Goal: Information Seeking & Learning: Learn about a topic

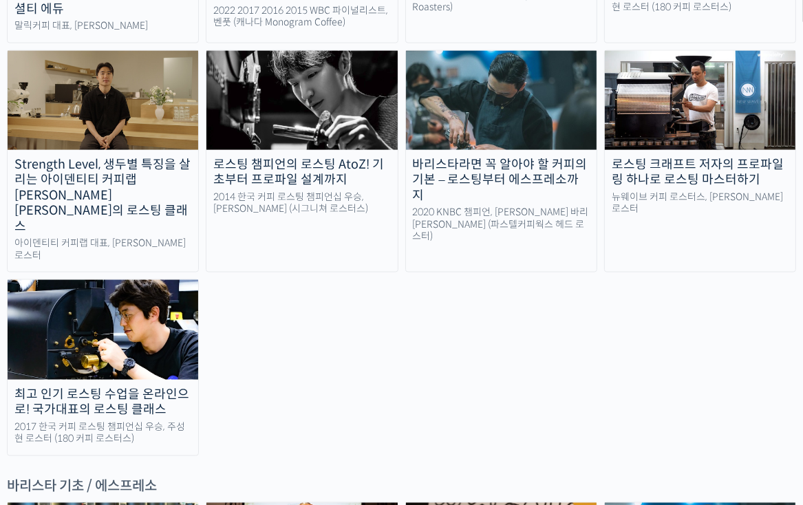
scroll to position [1721, 0]
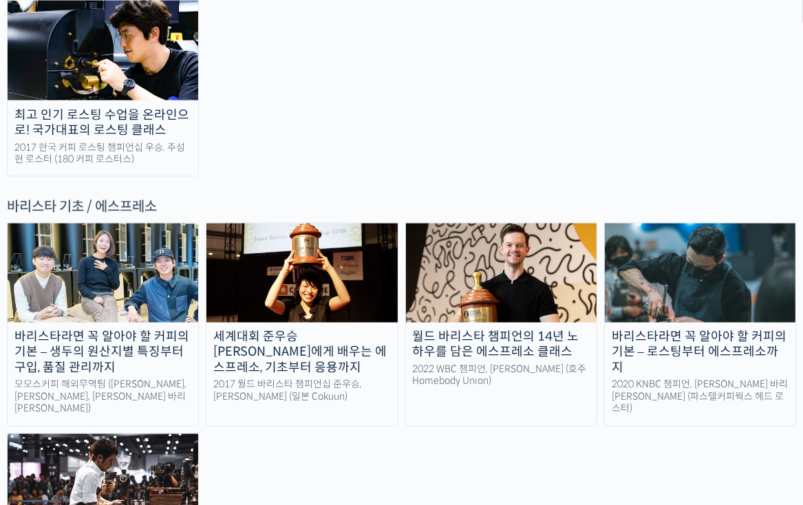
click at [97, 224] on img at bounding box center [103, 273] width 191 height 99
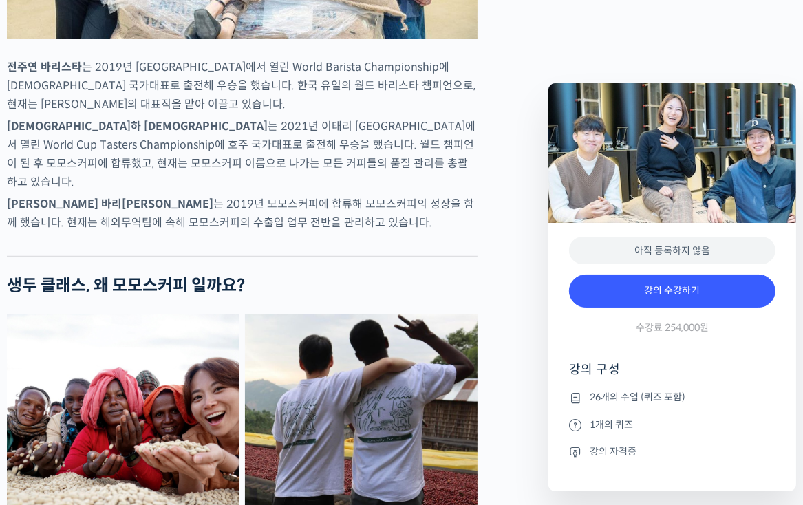
scroll to position [895, 0]
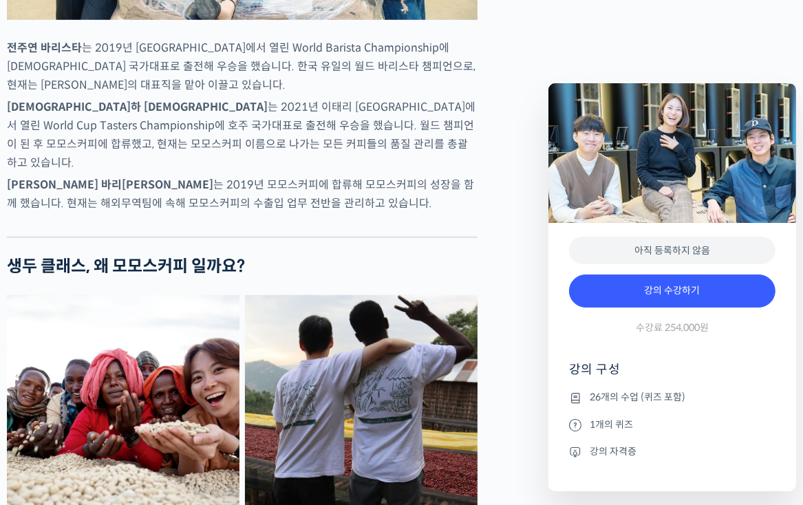
click at [614, 453] on li "강의 자격증" at bounding box center [672, 451] width 207 height 17
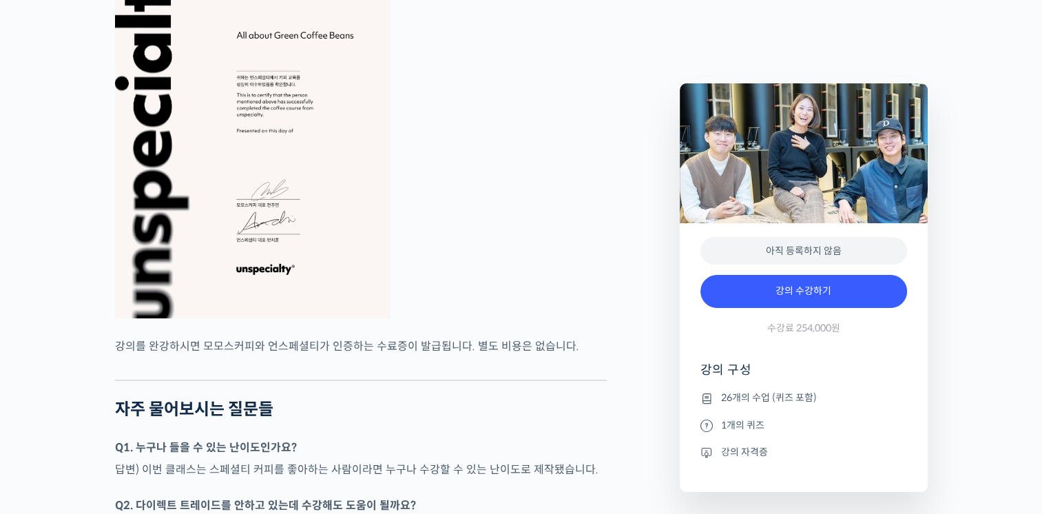
scroll to position [5439, 0]
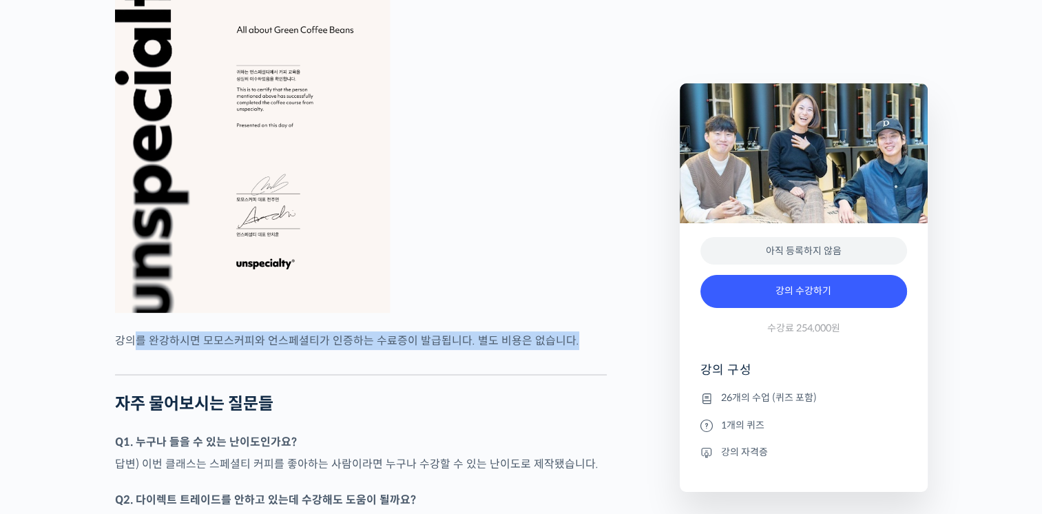
drag, startPoint x: 132, startPoint y: 328, endPoint x: 515, endPoint y: 344, distance: 383.1
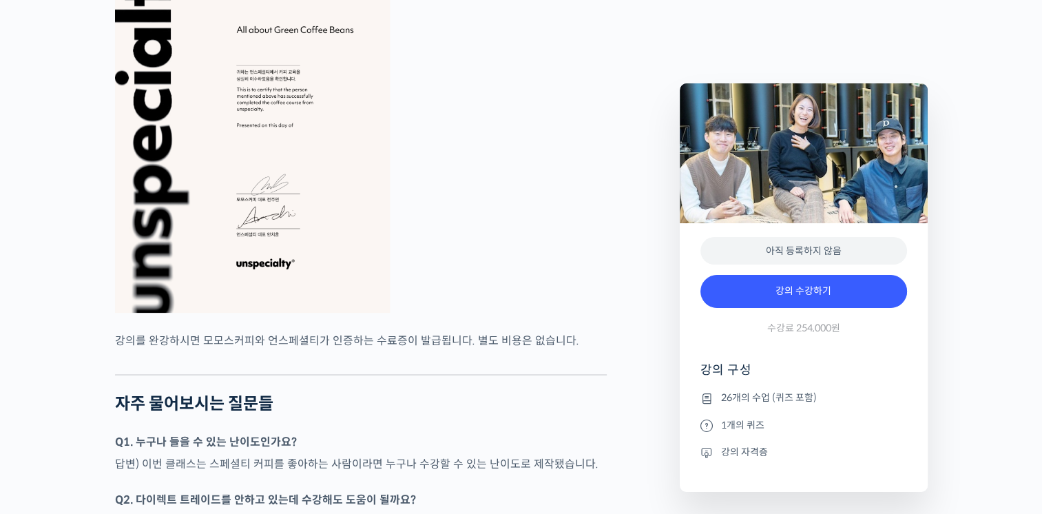
drag, startPoint x: 515, startPoint y: 344, endPoint x: 516, endPoint y: 386, distance: 41.3
click at [516, 394] on h2 "자주 물어보시는 질문들" at bounding box center [361, 404] width 492 height 20
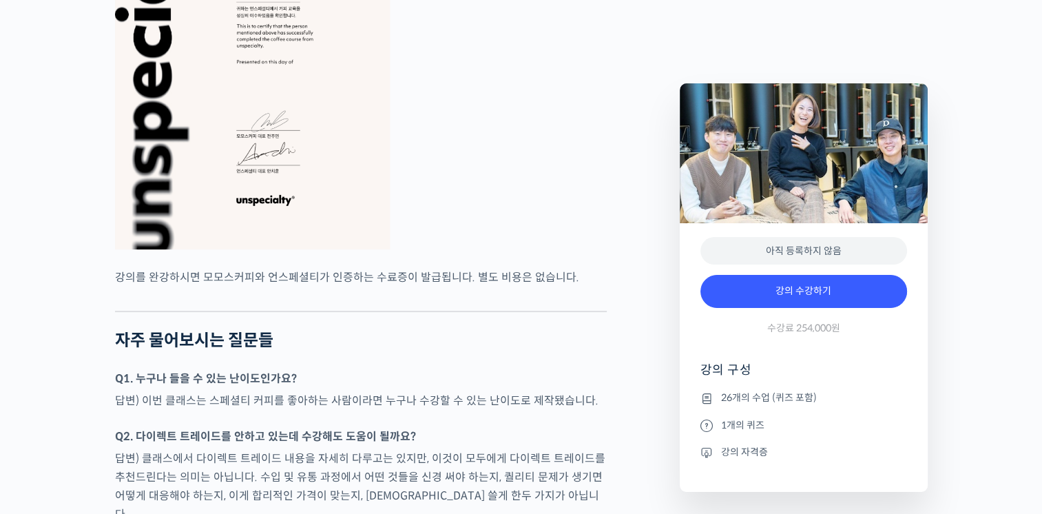
scroll to position [5508, 0]
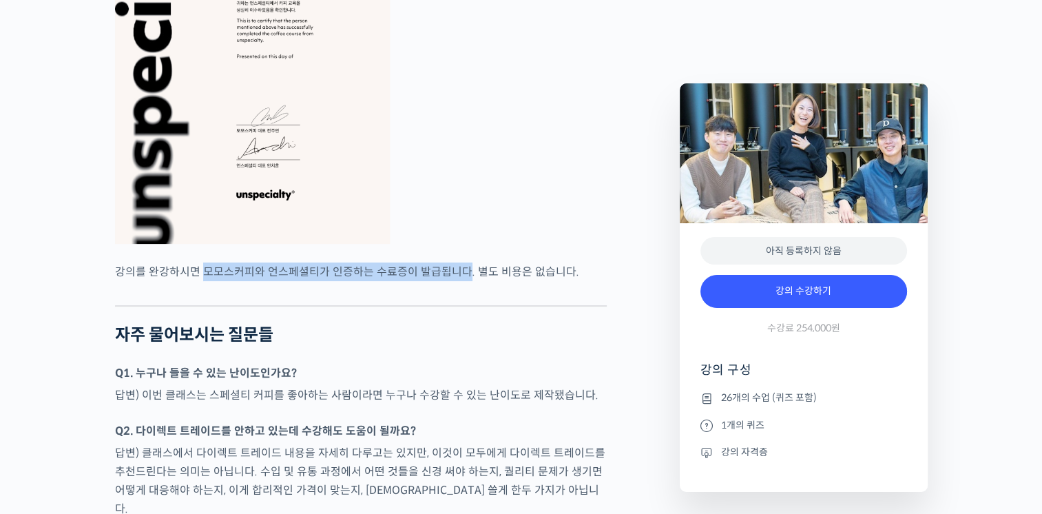
drag, startPoint x: 204, startPoint y: 262, endPoint x: 468, endPoint y: 257, distance: 264.4
click at [466, 262] on p "강의를 완강하시면 모모스커피와 언스페셜티가 인증하는 수료증이 발급됩니다. 별도 비용은 없습니다." at bounding box center [361, 271] width 492 height 19
drag, startPoint x: 468, startPoint y: 257, endPoint x: 600, endPoint y: 317, distance: 145.1
click at [600, 325] on h2 "자주 물어보시는 질문들" at bounding box center [361, 335] width 492 height 20
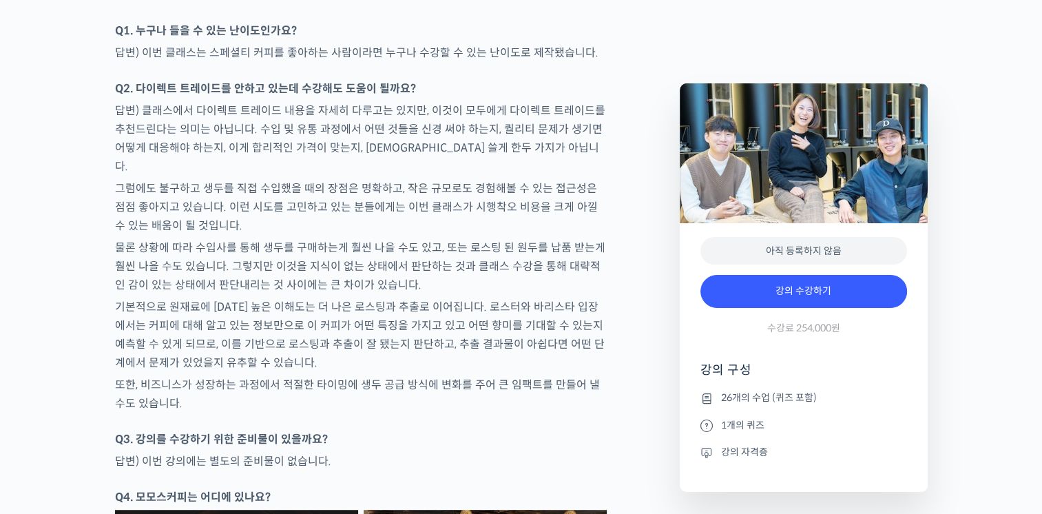
scroll to position [5852, 0]
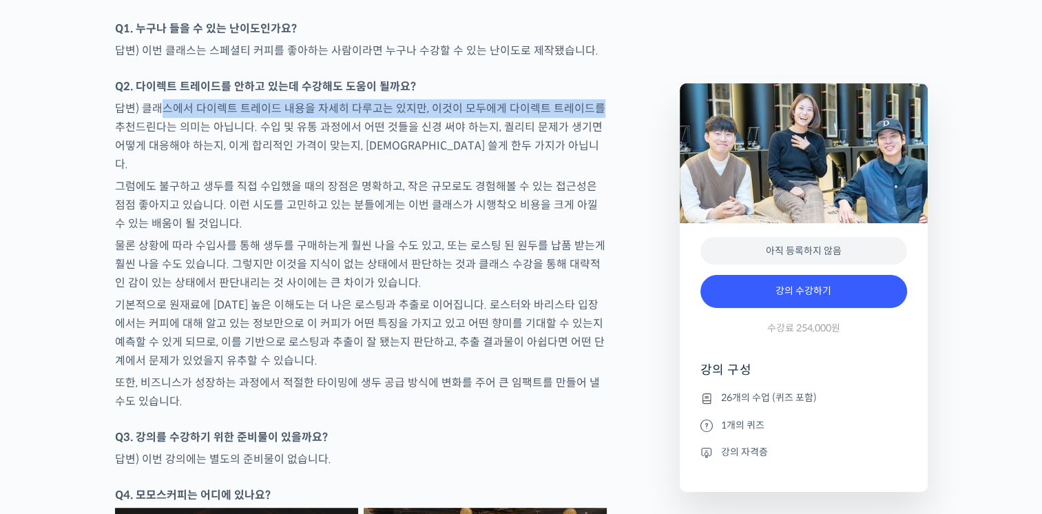
drag, startPoint x: 164, startPoint y: 90, endPoint x: 594, endPoint y: 92, distance: 430.3
click at [594, 99] on p "답변) 클래스에서 다이렉트 트레이드 내용을 자세히 다루고는 있지만, 이것이 모두에게 다이렉트 트레이드를 추천드린다는 의미는 아닙니다. 수입 및…" at bounding box center [361, 136] width 492 height 74
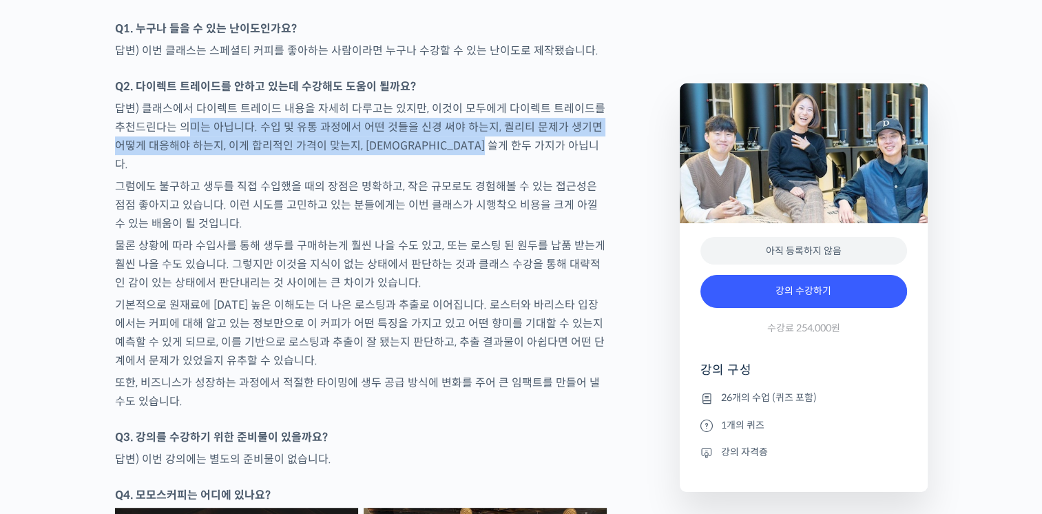
drag, startPoint x: 182, startPoint y: 114, endPoint x: 532, endPoint y: 134, distance: 351.0
click at [532, 134] on p "답변) 클래스에서 다이렉트 트레이드 내용을 자세히 다루고는 있지만, 이것이 모두에게 다이렉트 트레이드를 추천드린다는 의미는 아닙니다. 수입 및…" at bounding box center [361, 136] width 492 height 74
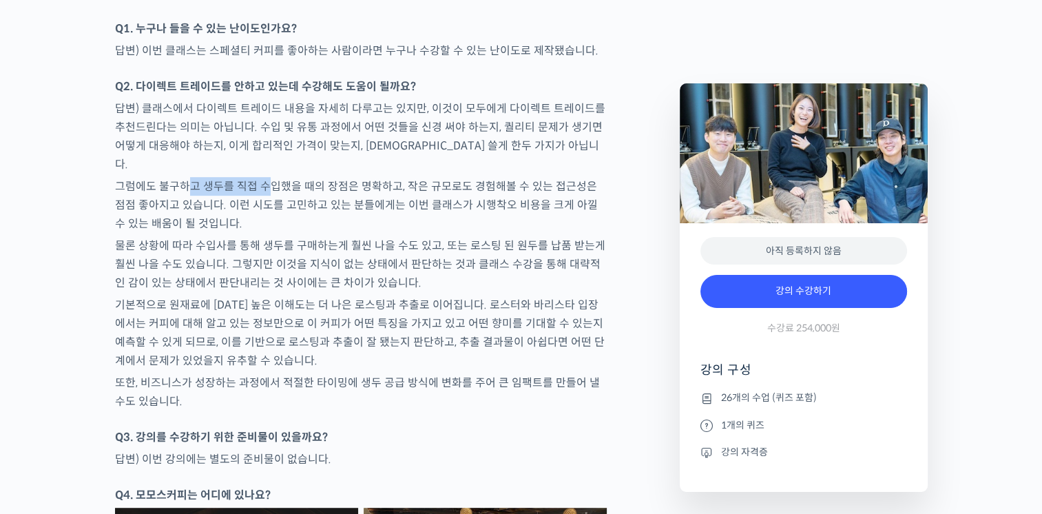
drag, startPoint x: 185, startPoint y: 162, endPoint x: 268, endPoint y: 162, distance: 83.3
click at [266, 177] on p "그럼에도 불구하고 생두를 직접 수입했을 때의 장점은 명확하고, 작은 규모로도 경험해볼 수 있는 접근성은 점점 좋아지고 있습니다. 이런 시도를 …" at bounding box center [361, 205] width 492 height 56
drag, startPoint x: 268, startPoint y: 162, endPoint x: 344, endPoint y: 169, distance: 76.7
click at [344, 177] on p "그럼에도 불구하고 생두를 직접 수입했을 때의 장점은 명확하고, 작은 규모로도 경험해볼 수 있는 접근성은 점점 좋아지고 있습니다. 이런 시도를 …" at bounding box center [361, 205] width 492 height 56
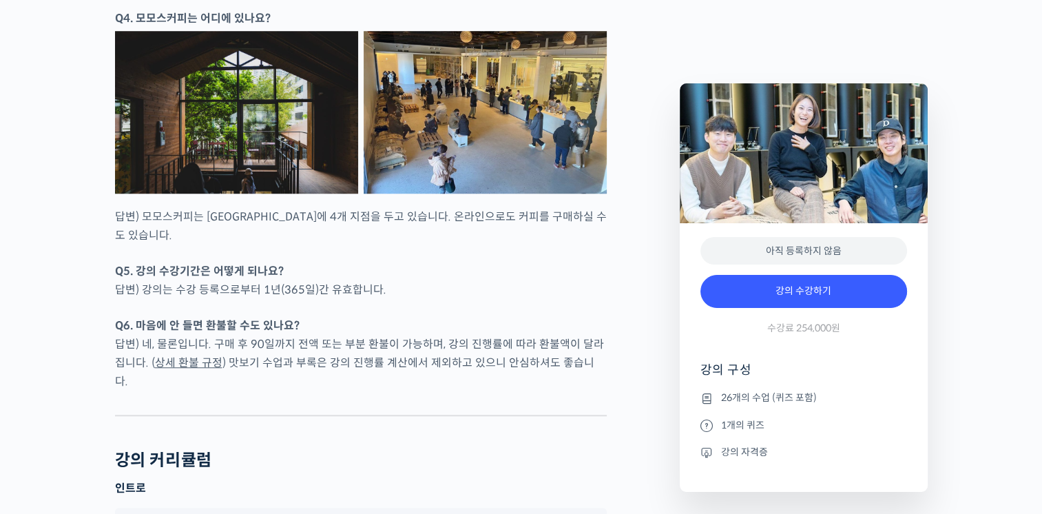
scroll to position [6334, 0]
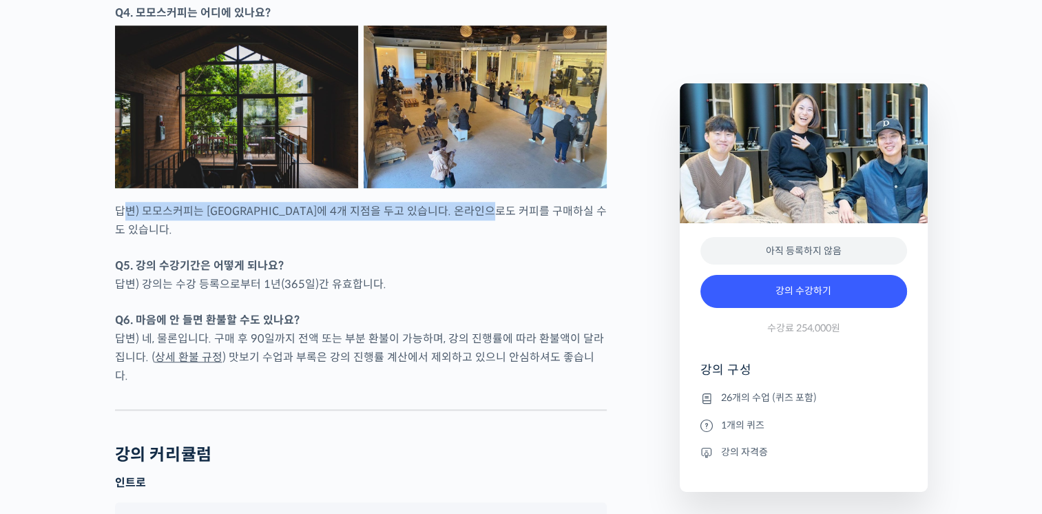
drag, startPoint x: 124, startPoint y: 180, endPoint x: 521, endPoint y: 182, distance: 396.6
click at [521, 202] on p "답변) 모모스커피는 [GEOGRAPHIC_DATA]에 4개 지점을 두고 있습니다. 온라인으로도 커피를 구매하실 수도 있습니다." at bounding box center [361, 220] width 492 height 37
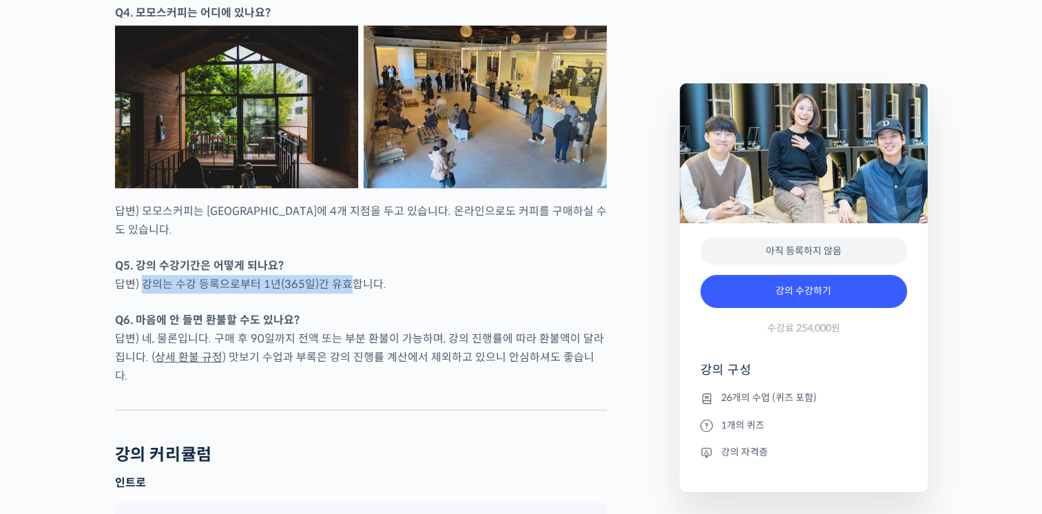
drag, startPoint x: 146, startPoint y: 233, endPoint x: 358, endPoint y: 232, distance: 212.1
click at [354, 256] on p "Q5. 강의 수강기간은 어떻게 되나요? 답변) 강의는 수강 등록으로부터 1년(365일)간 유효합니다." at bounding box center [361, 274] width 492 height 37
drag, startPoint x: 358, startPoint y: 232, endPoint x: 474, endPoint y: 308, distance: 138.8
click at [474, 311] on p "Q6. 마음에 안 들면 환불할 수도 있나요? 답변) 네, 물론입니다. 구매 후 90일까지 전액 또는 부분 환불이 가능하며, 강의 진행률에 따라…" at bounding box center [361, 348] width 492 height 74
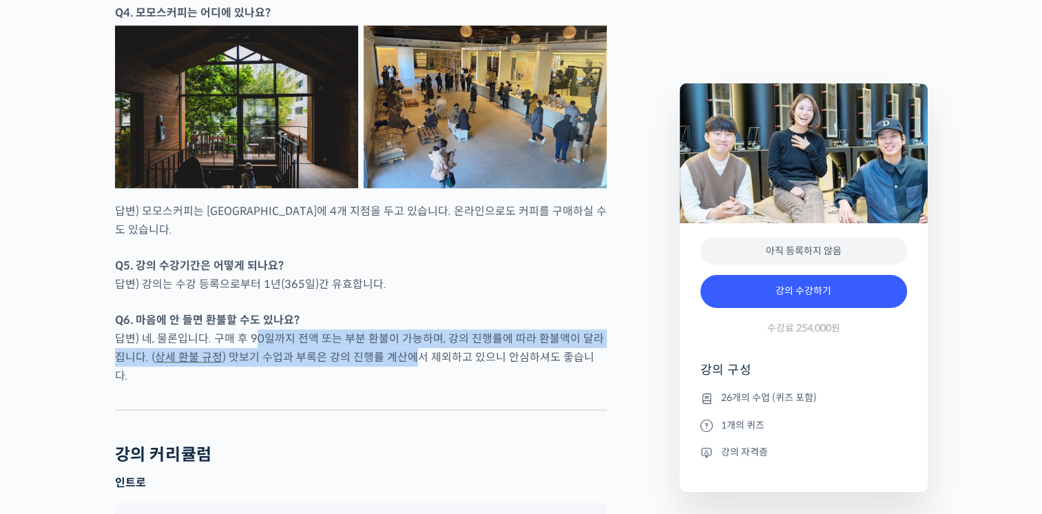
drag, startPoint x: 251, startPoint y: 286, endPoint x: 410, endPoint y: 317, distance: 162.7
click at [405, 316] on p "Q6. 마음에 안 들면 환불할 수도 있나요? 답변) 네, 물론입니다. 구매 후 90일까지 전액 또는 부분 환불이 가능하며, 강의 진행률에 따라…" at bounding box center [361, 348] width 492 height 74
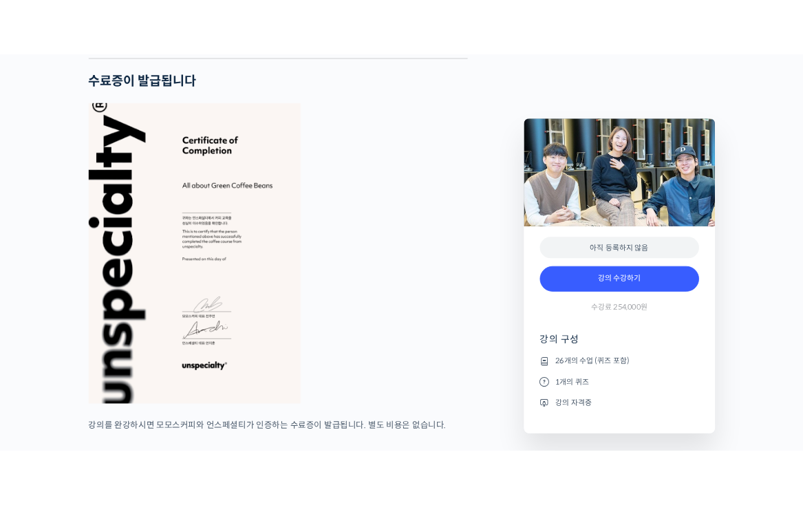
scroll to position [5302, 0]
